Goal: Transaction & Acquisition: Download file/media

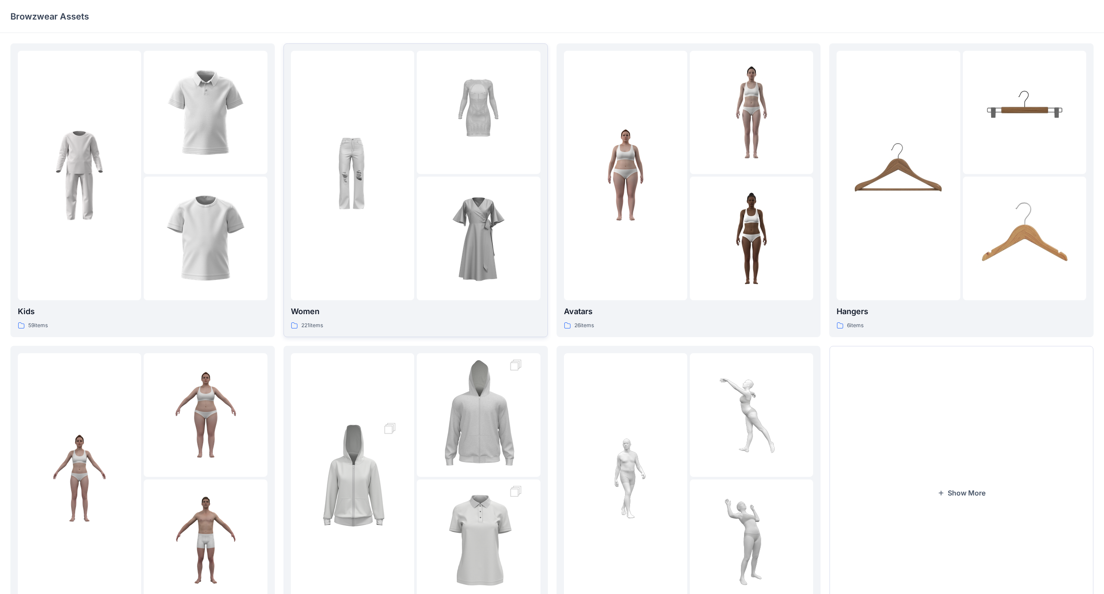
click at [431, 282] on img at bounding box center [478, 238] width 95 height 95
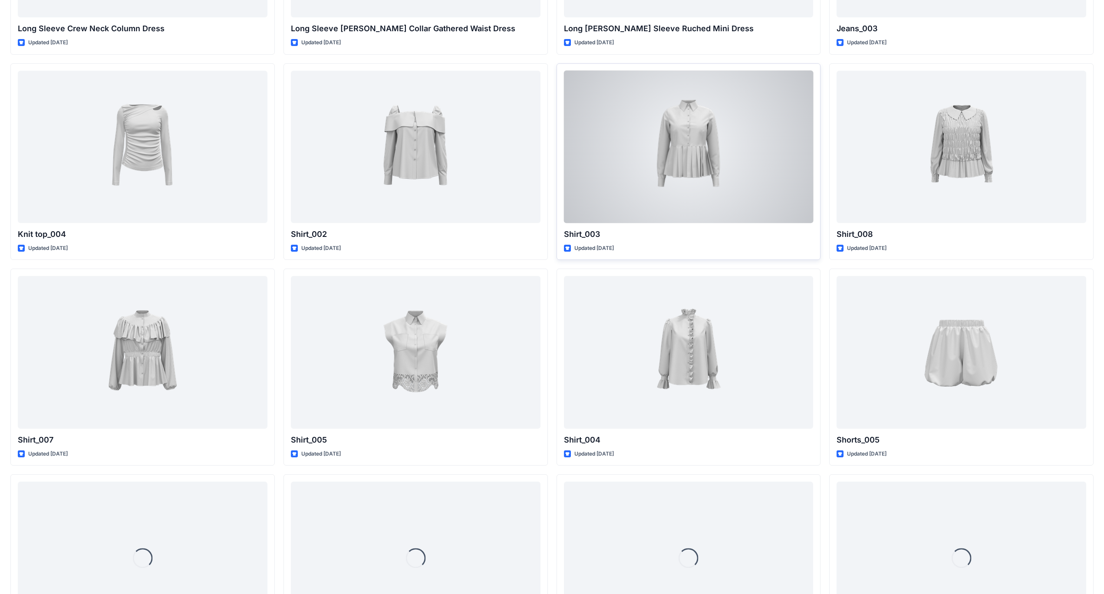
scroll to position [4148, 0]
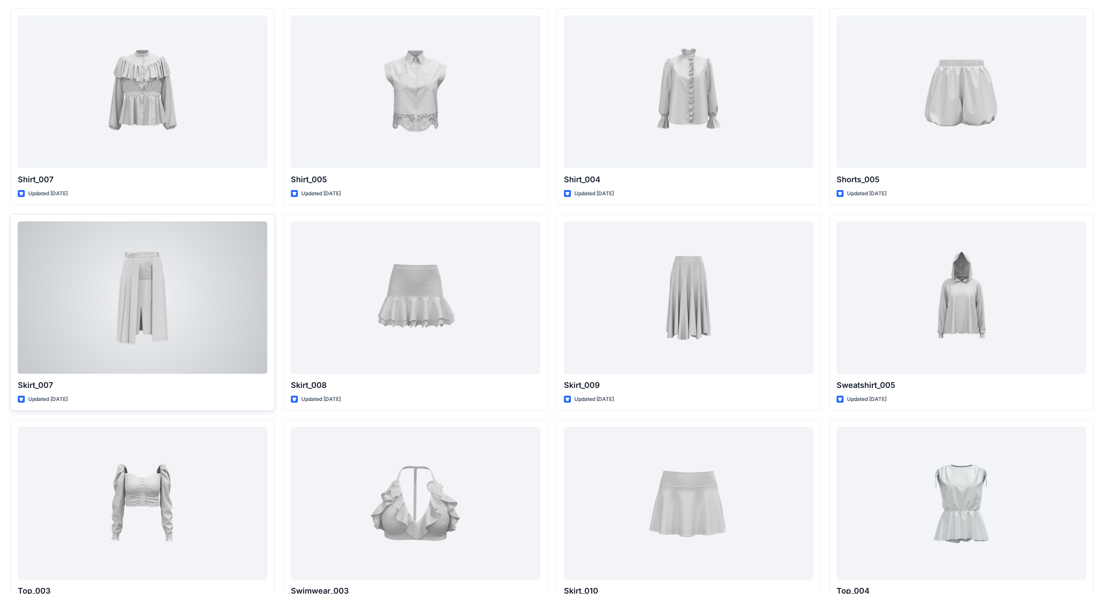
click at [173, 310] on div at bounding box center [143, 297] width 250 height 152
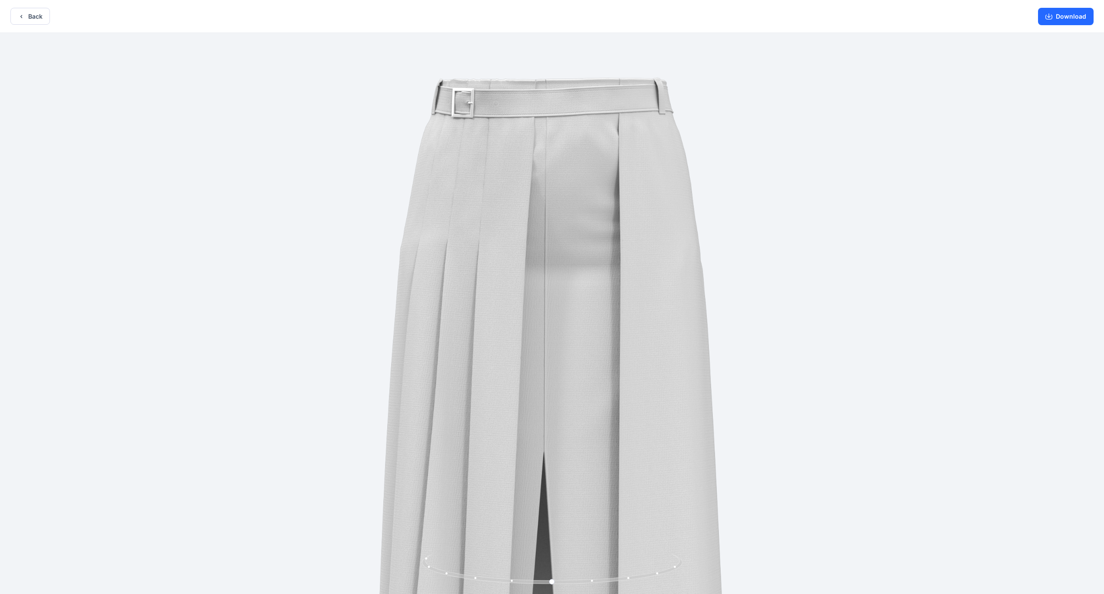
drag, startPoint x: 488, startPoint y: 142, endPoint x: 523, endPoint y: 260, distance: 123.3
click at [434, 260] on img at bounding box center [552, 392] width 718 height 718
click at [434, 23] on button "Download" at bounding box center [1066, 16] width 56 height 17
click at [36, 16] on button "Back" at bounding box center [29, 16] width 39 height 17
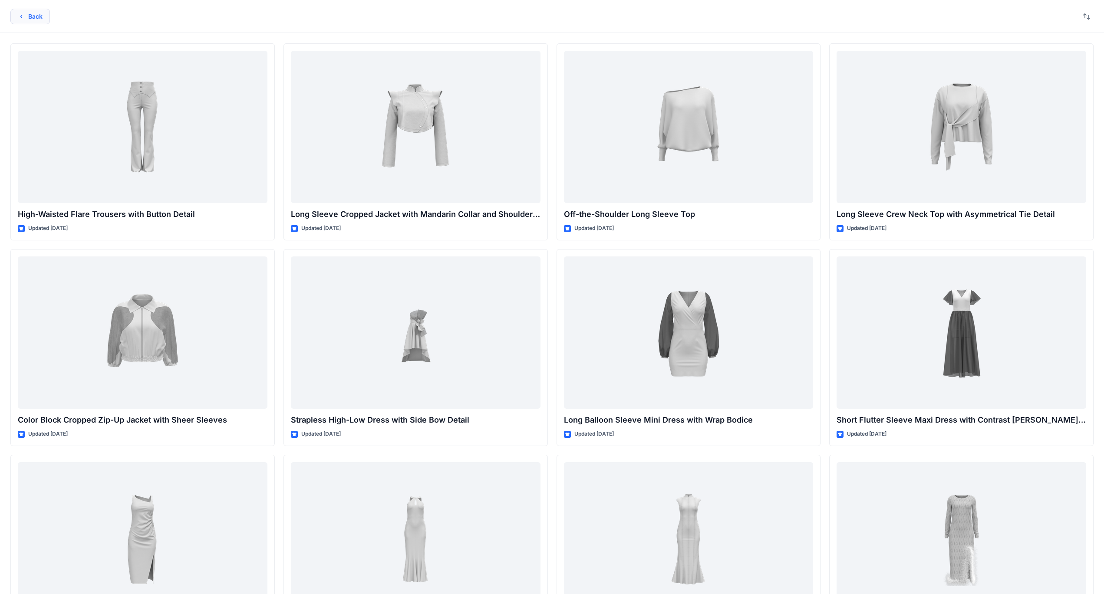
click at [26, 21] on button "Back" at bounding box center [29, 17] width 39 height 16
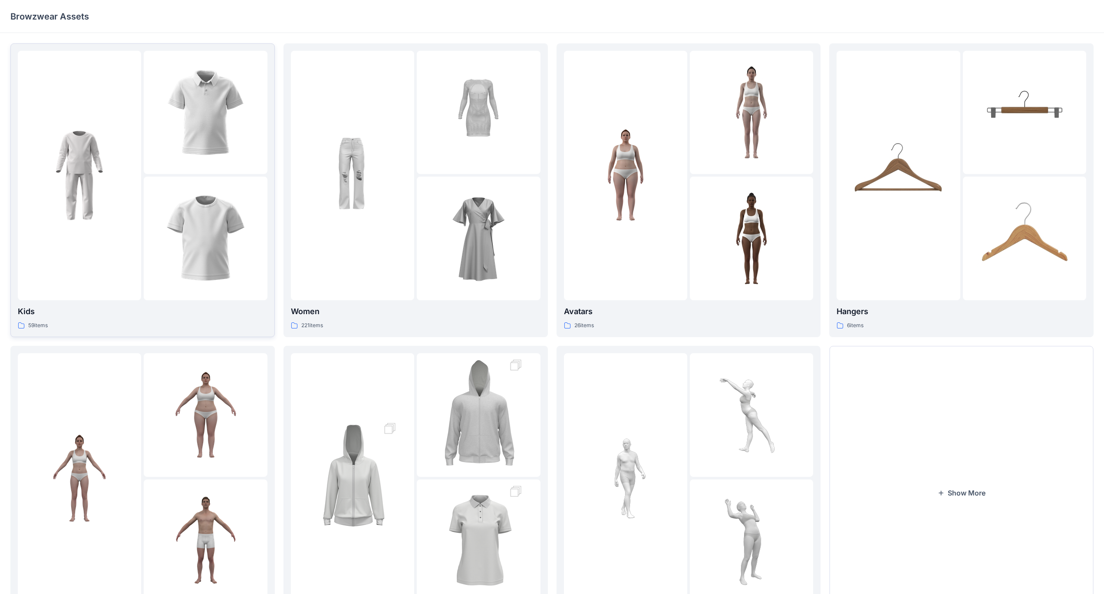
scroll to position [70, 0]
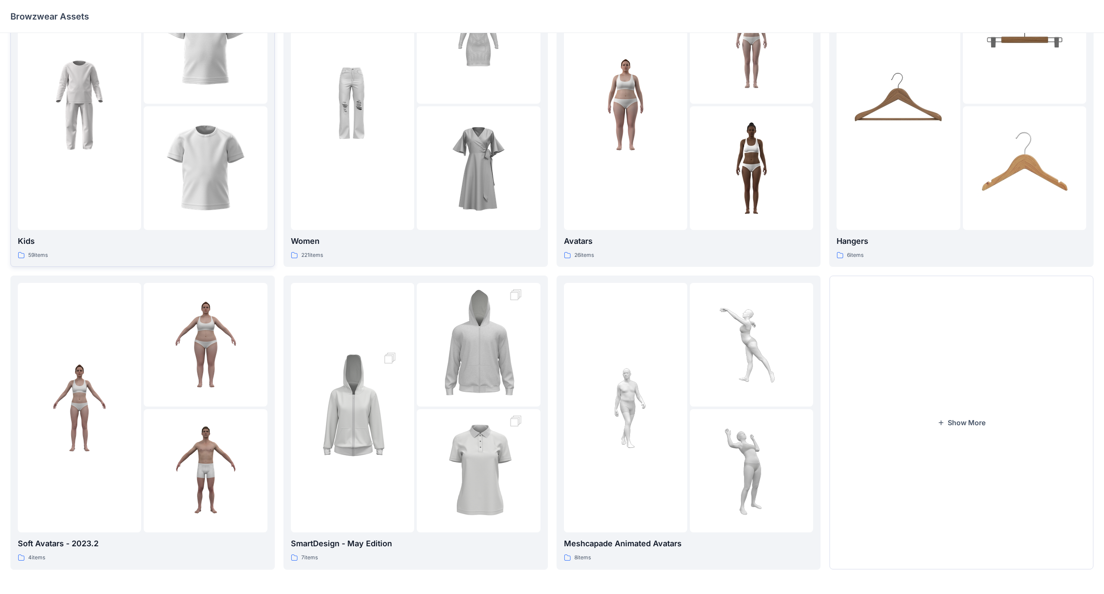
click at [166, 154] on img at bounding box center [205, 168] width 95 height 95
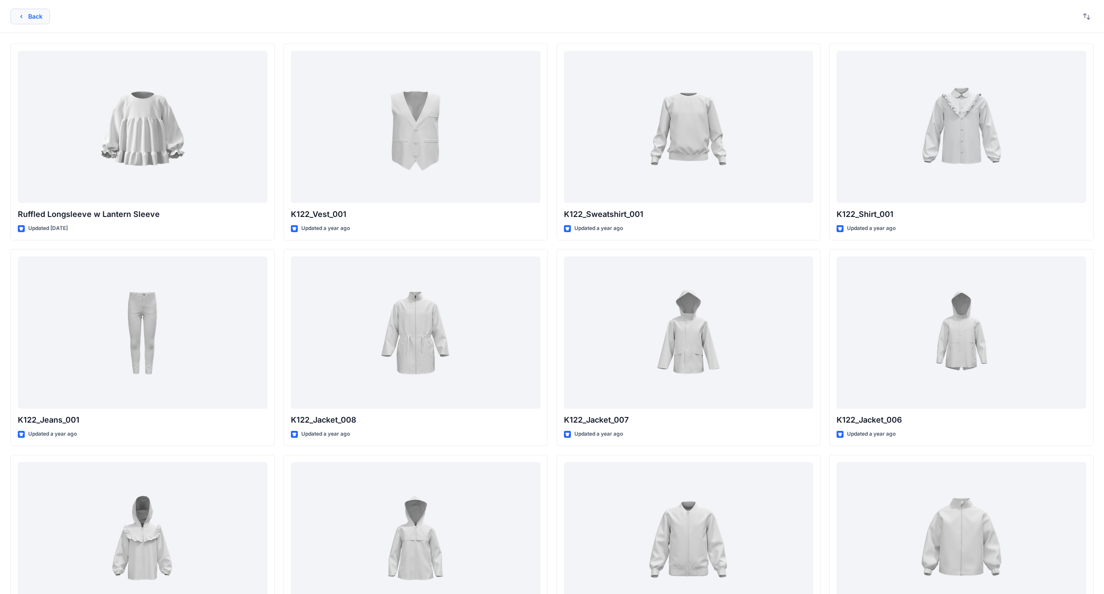
click at [33, 13] on button "Back" at bounding box center [29, 17] width 39 height 16
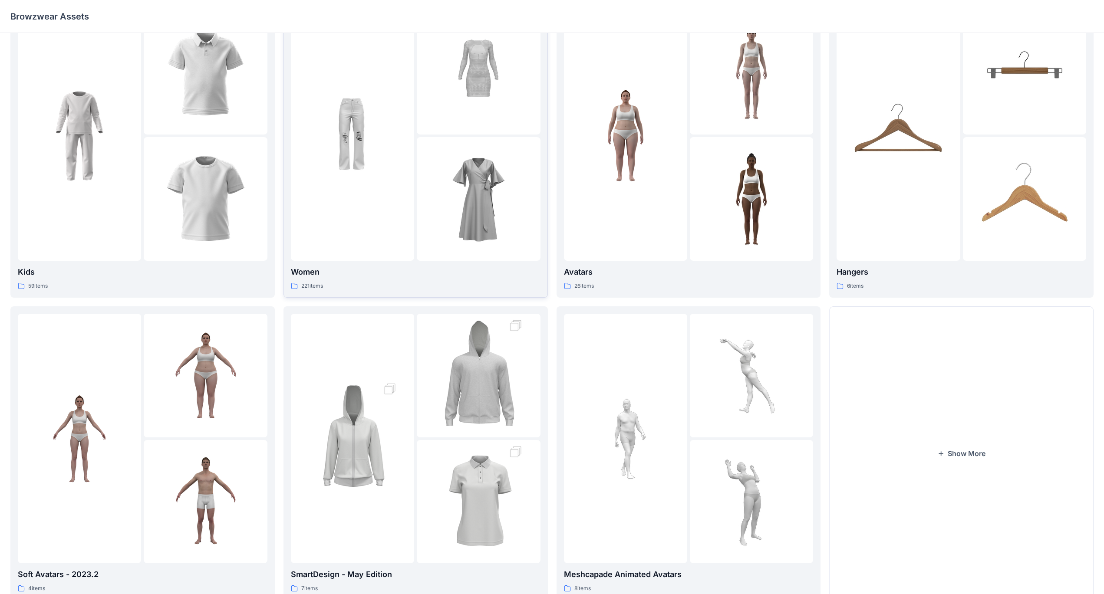
scroll to position [70, 0]
